Goal: Obtain resource: Download file/media

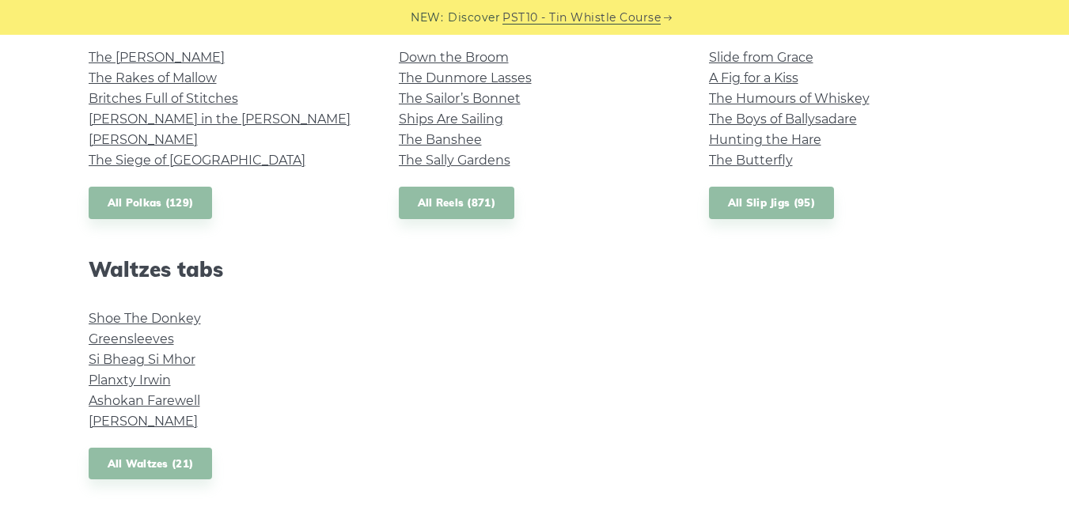
scroll to position [1209, 0]
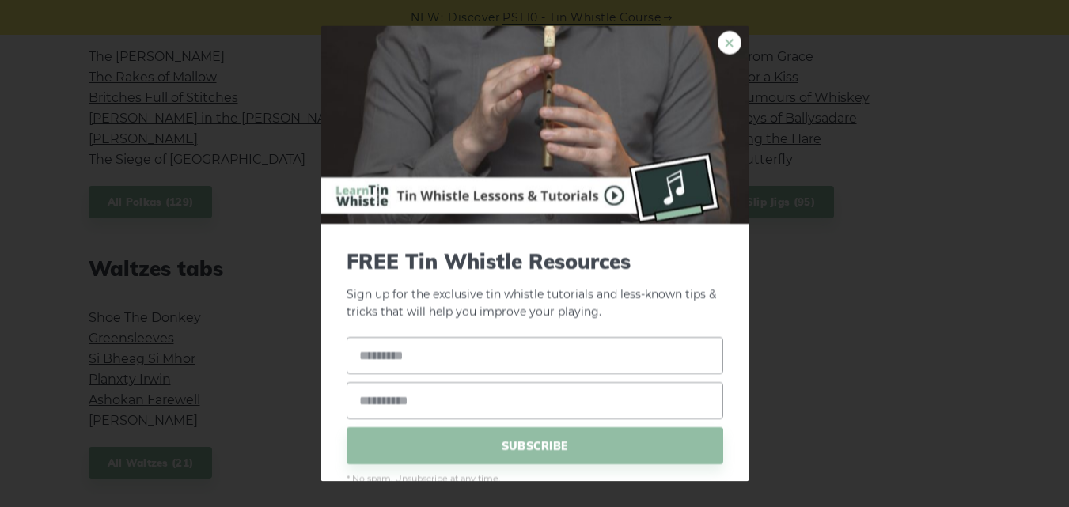
click at [719, 36] on link "×" at bounding box center [730, 42] width 24 height 24
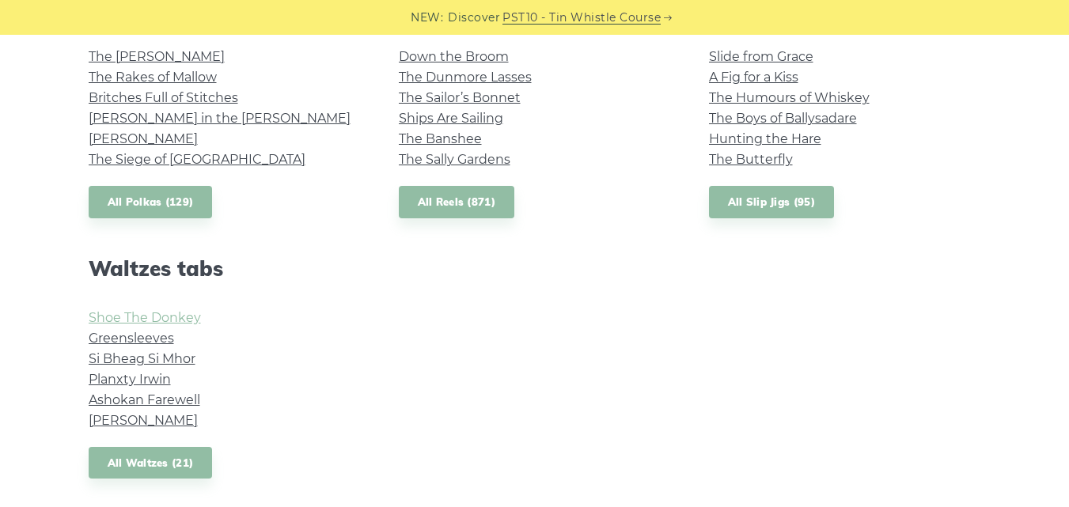
click at [162, 315] on link "Shoe The Donkey" at bounding box center [145, 317] width 112 height 15
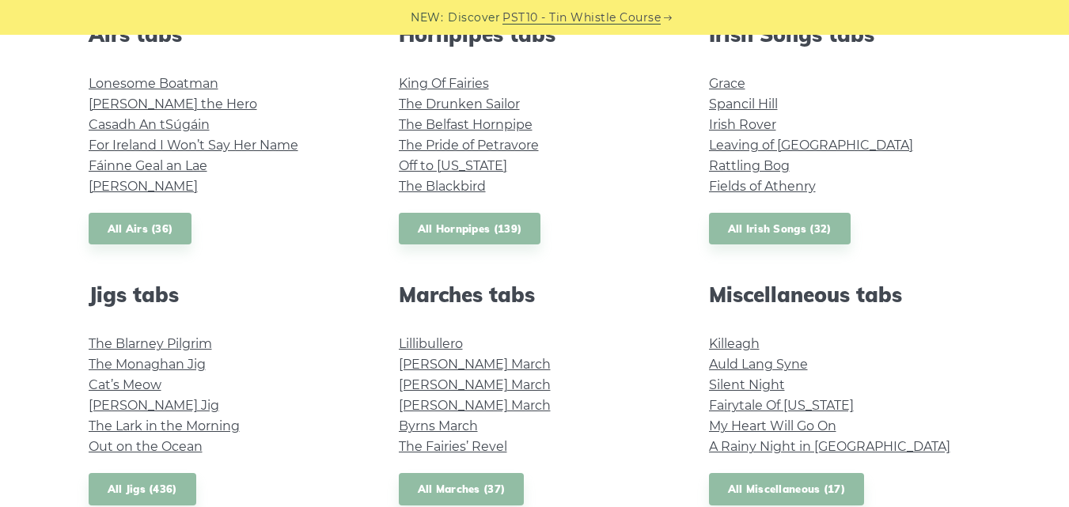
scroll to position [659, 0]
click at [739, 341] on link "Killeagh" at bounding box center [734, 344] width 51 height 15
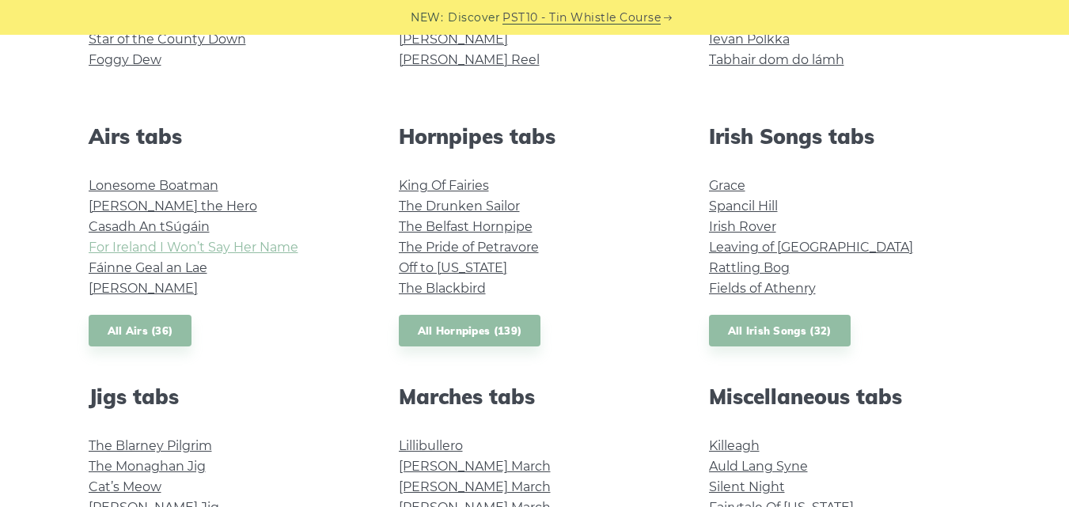
scroll to position [560, 0]
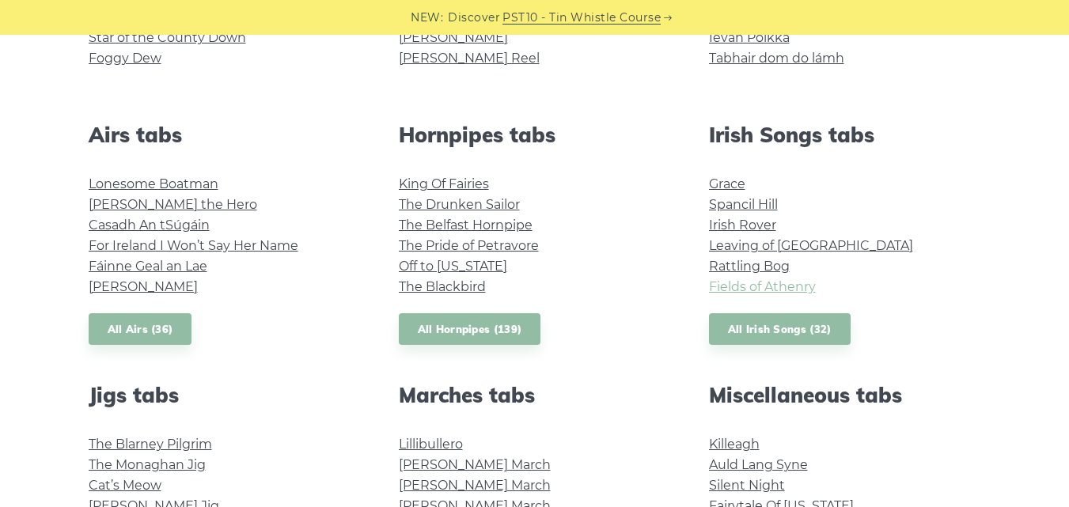
click at [777, 284] on link "Fields of Athenry" at bounding box center [762, 286] width 107 height 15
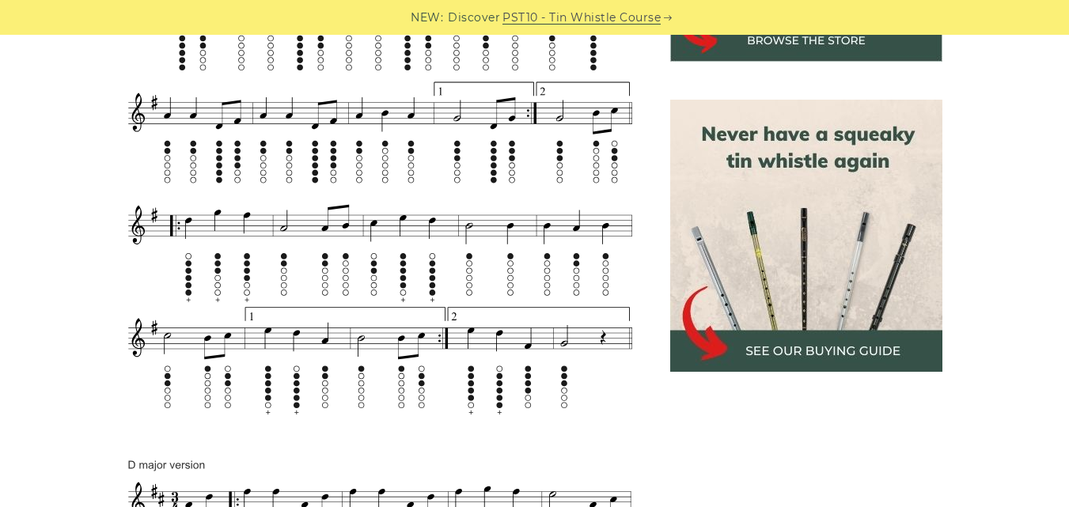
scroll to position [548, 0]
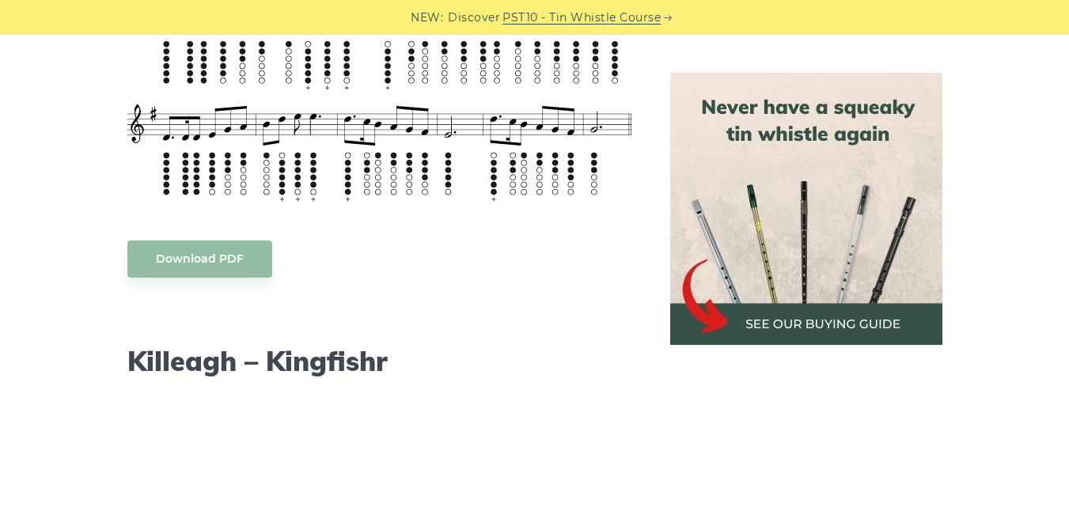
scroll to position [1388, 0]
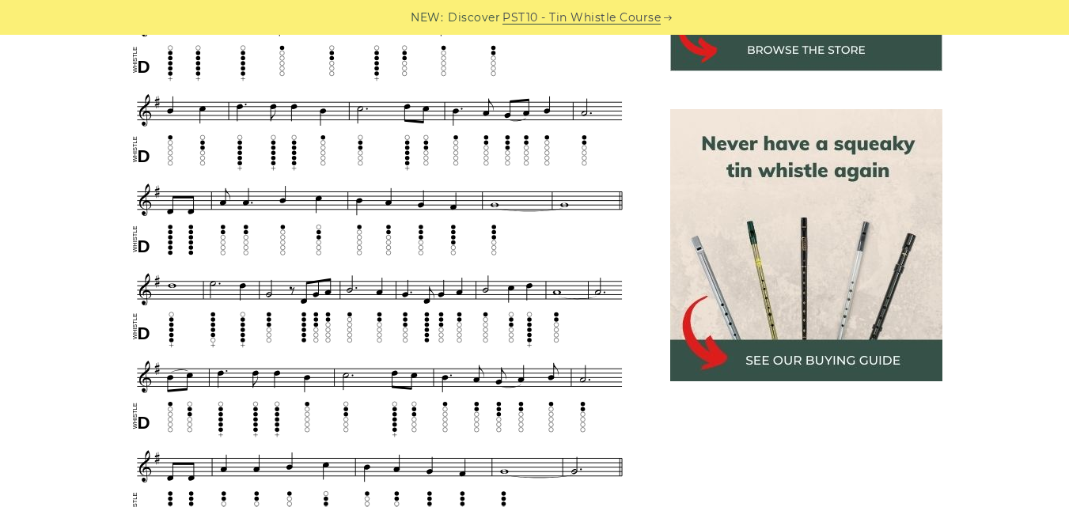
scroll to position [668, 0]
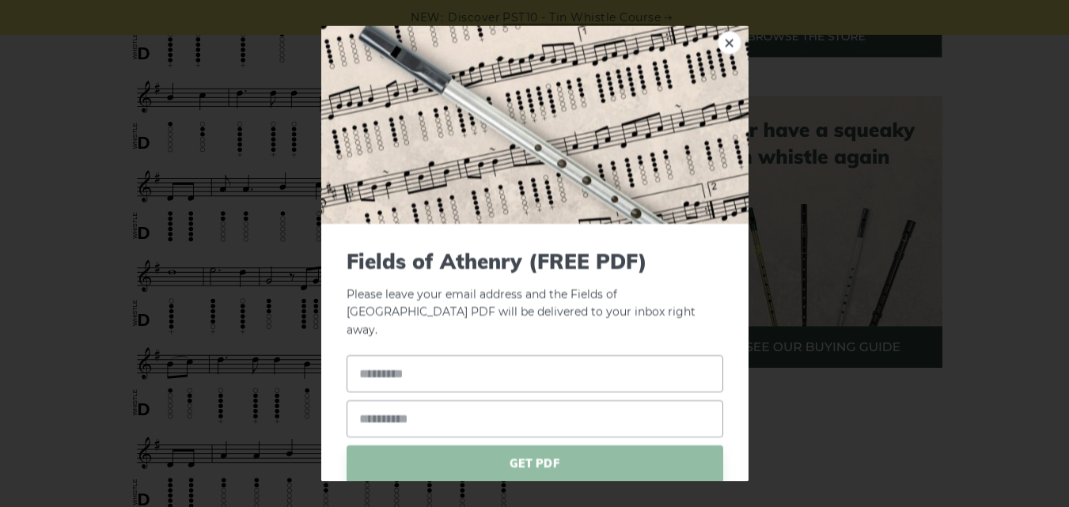
drag, startPoint x: 467, startPoint y: 229, endPoint x: 705, endPoint y: 51, distance: 296.8
click at [705, 51] on img at bounding box center [534, 124] width 427 height 198
click at [718, 45] on link "×" at bounding box center [730, 42] width 24 height 24
drag, startPoint x: 423, startPoint y: 183, endPoint x: 731, endPoint y: 164, distance: 307.7
click at [731, 164] on img at bounding box center [534, 124] width 427 height 198
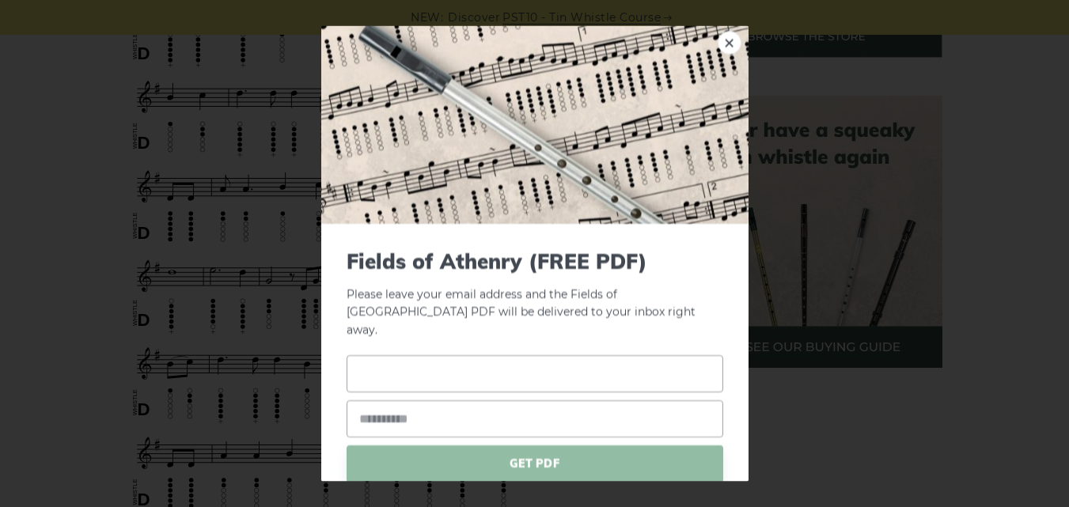
click at [609, 355] on input "text" at bounding box center [535, 373] width 377 height 37
type input "*****"
type input "**********"
click at [575, 445] on span "GET PDF" at bounding box center [535, 463] width 377 height 37
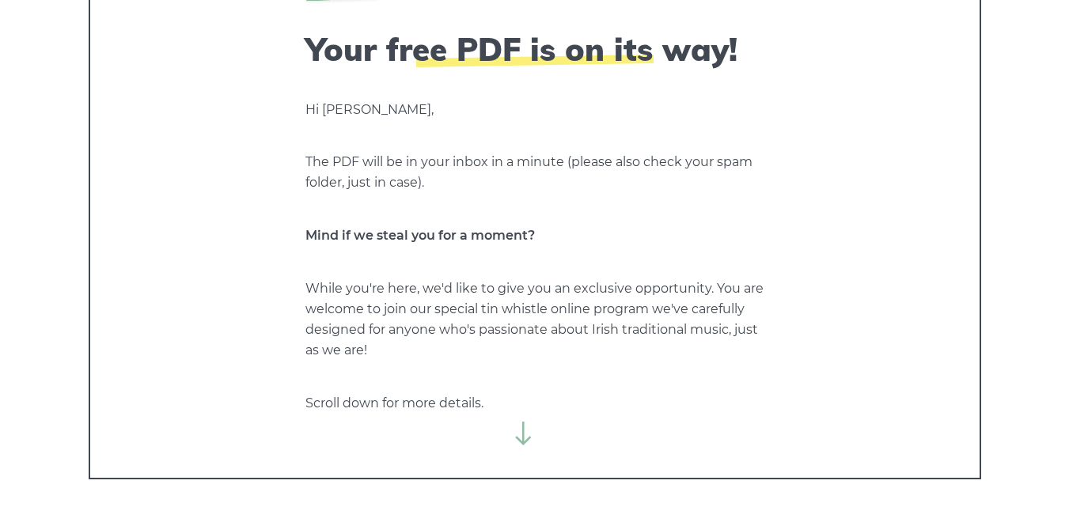
scroll to position [142, 0]
